Goal: Information Seeking & Learning: Learn about a topic

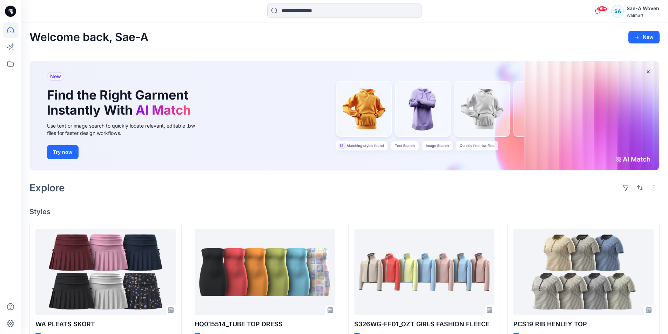
click at [433, 204] on div "Welcome back, Sae-A New New Find the Right Garment Instantly With AI Match Use …" at bounding box center [344, 329] width 647 height 615
drag, startPoint x: 323, startPoint y: 1, endPoint x: 321, endPoint y: 7, distance: 6.8
click at [322, 2] on div "99+ Notifications Sae-A Virtual 3d Team has updated WA PLEATS SKORT with WA PLE…" at bounding box center [344, 11] width 647 height 22
click at [321, 7] on input at bounding box center [344, 11] width 154 height 14
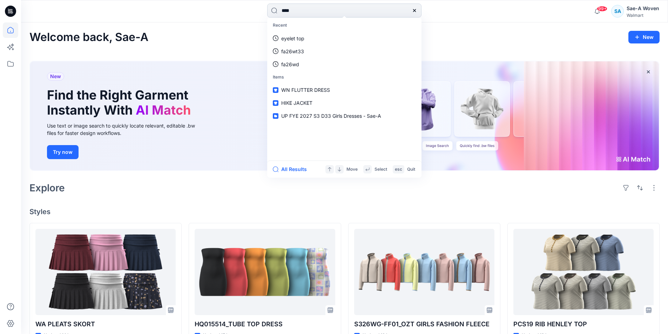
type input "*****"
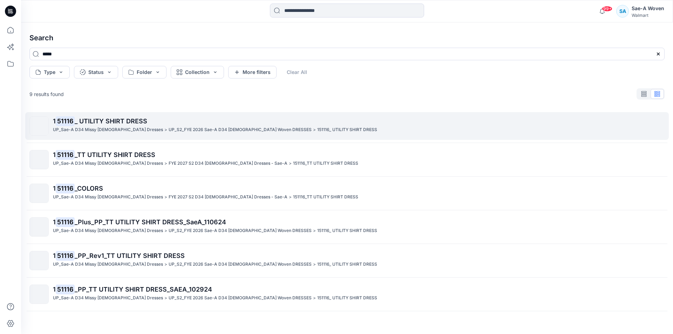
click at [120, 125] on p "1 51116 _ UTILITY SHIRT DRESS" at bounding box center [358, 121] width 611 height 10
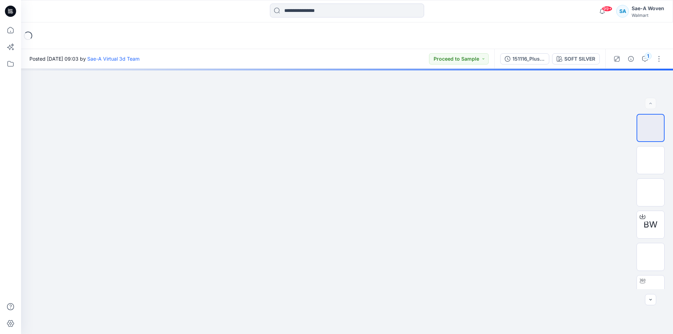
click at [514, 59] on div "151116_Plus_PP_TT UTILITY SHIRT DRESS_SaeA_110624" at bounding box center [529, 59] width 32 height 8
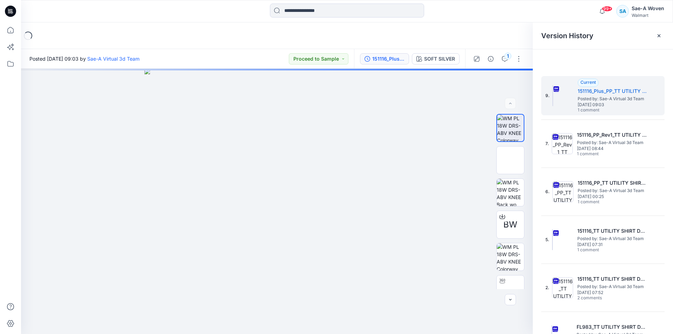
click at [568, 58] on div at bounding box center [603, 58] width 140 height 19
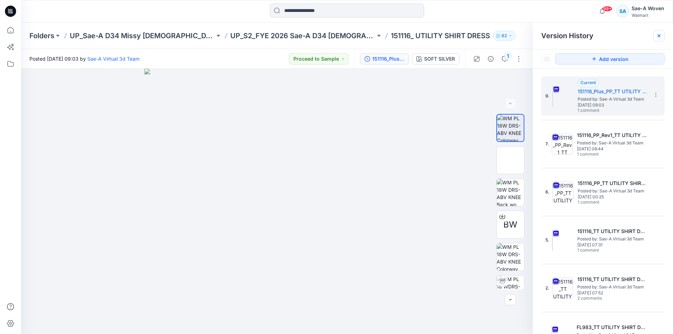
click at [659, 39] on div at bounding box center [658, 35] width 11 height 11
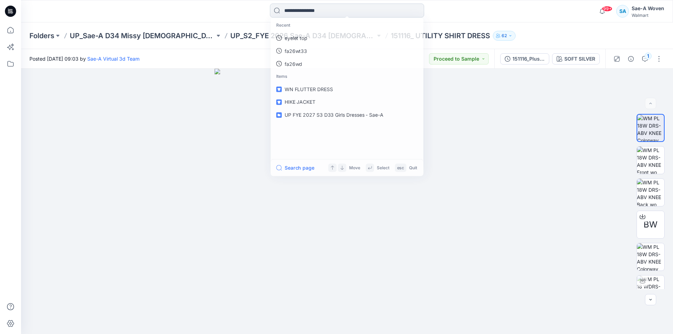
click at [350, 11] on input at bounding box center [347, 11] width 154 height 14
type input "*****"
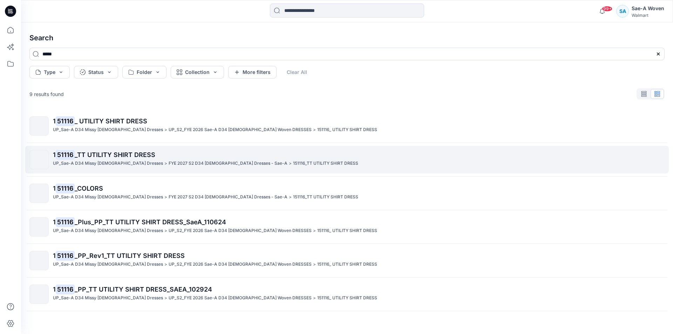
click at [169, 160] on p "FYE 2027 S2 D34 [DEMOGRAPHIC_DATA] Dresses - Sae-A" at bounding box center [228, 163] width 119 height 7
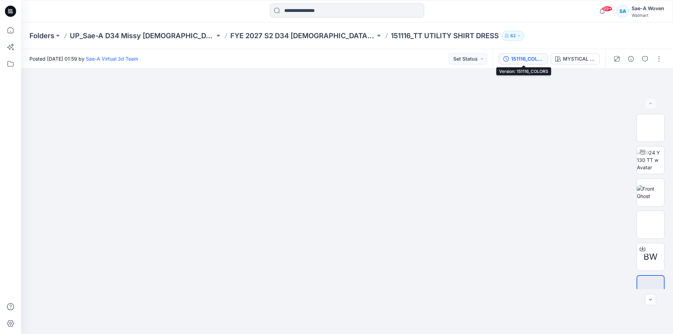
click at [531, 57] on div "151116_COLORS" at bounding box center [527, 59] width 32 height 8
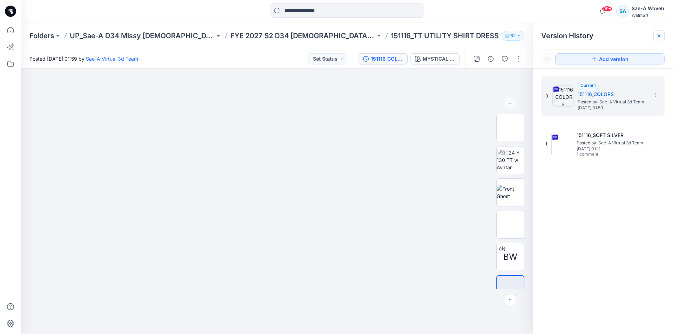
click at [658, 39] on div at bounding box center [658, 35] width 11 height 11
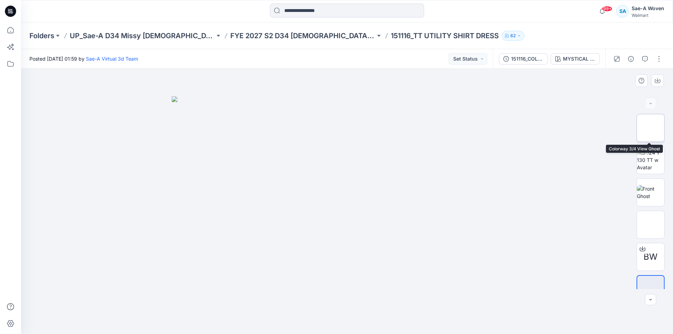
click at [651, 128] on img at bounding box center [651, 128] width 0 height 0
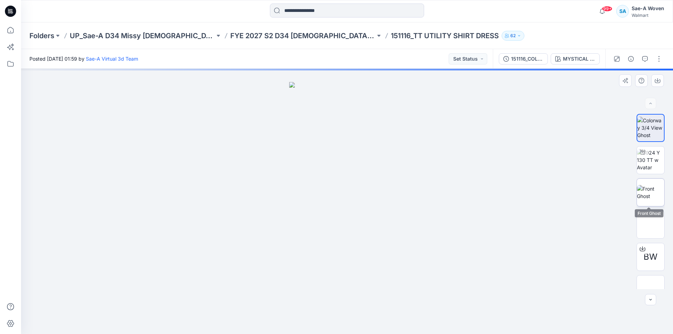
click at [645, 190] on img at bounding box center [650, 192] width 27 height 15
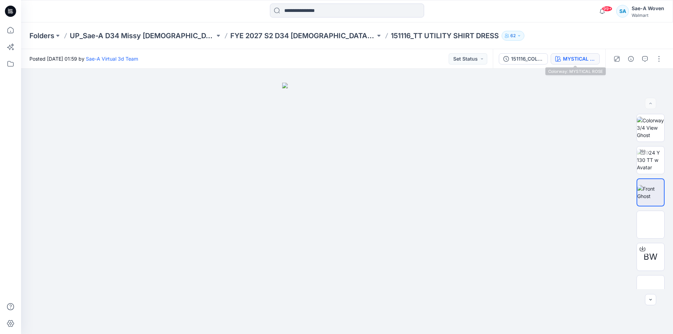
click at [584, 54] on button "MYSTICAL ROSE" at bounding box center [575, 58] width 49 height 11
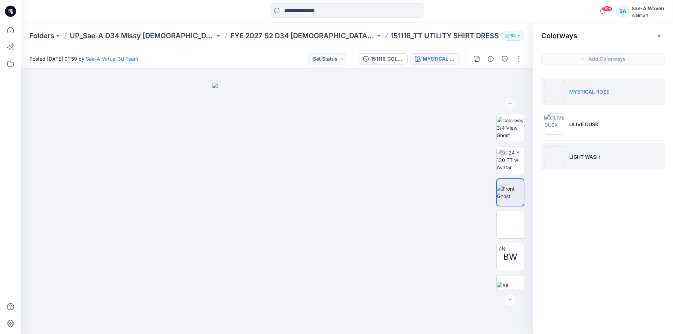
click at [591, 153] on p "LIGHT WASH" at bounding box center [584, 156] width 30 height 7
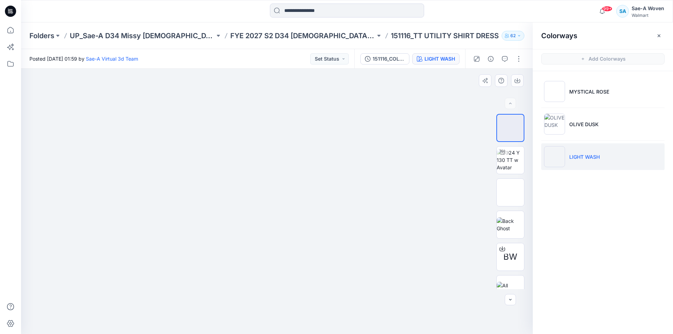
click at [442, 131] on div at bounding box center [277, 201] width 512 height 265
click at [506, 199] on img at bounding box center [510, 192] width 27 height 15
